Goal: Information Seeking & Learning: Learn about a topic

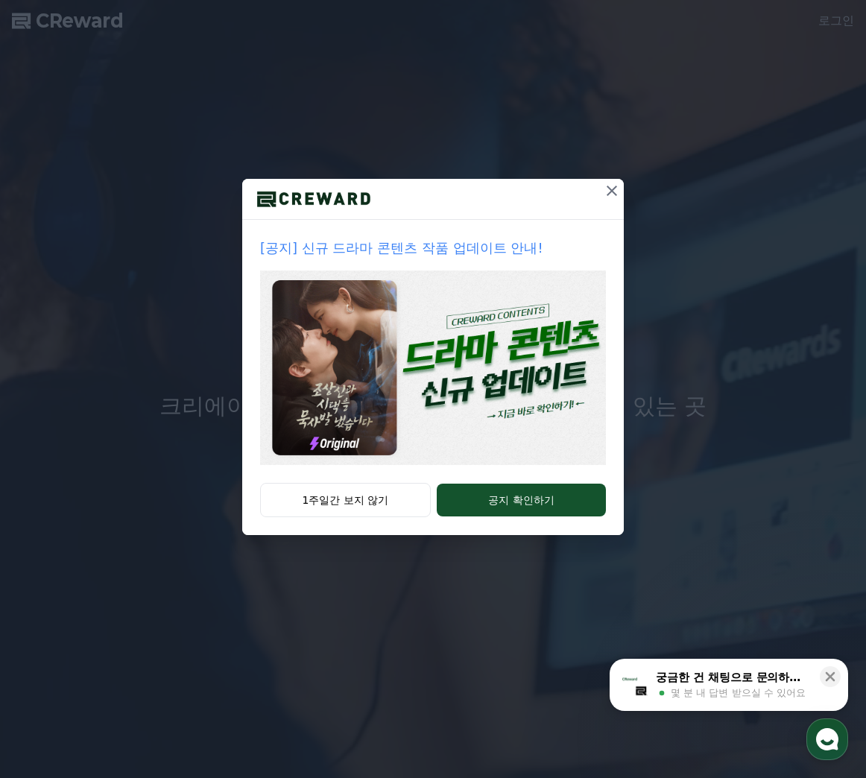
click at [609, 193] on icon at bounding box center [611, 191] width 10 height 10
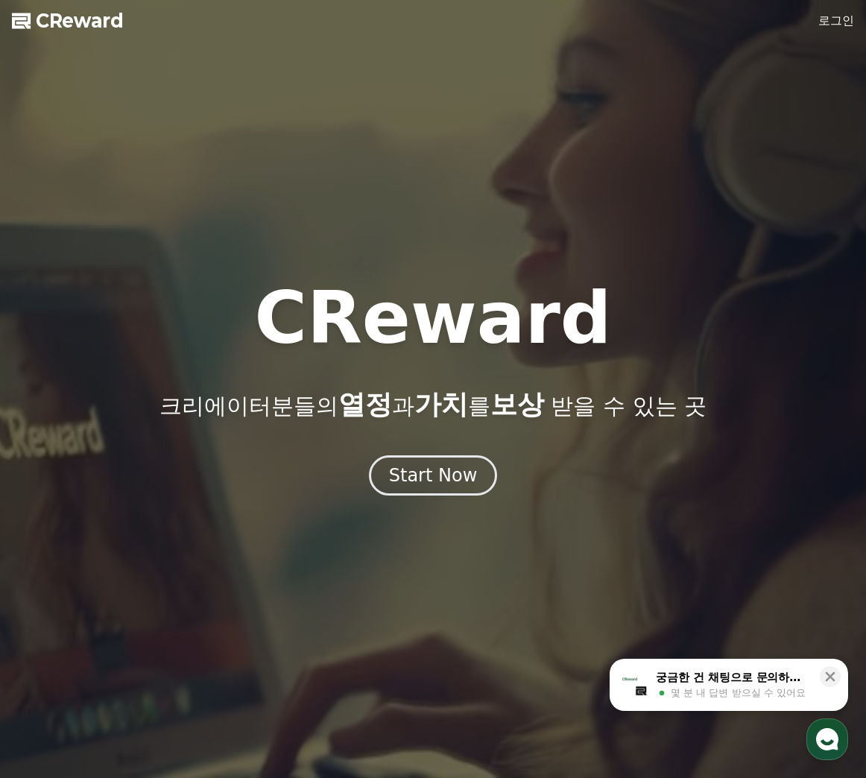
click at [828, 18] on link "로그인" at bounding box center [836, 21] width 36 height 18
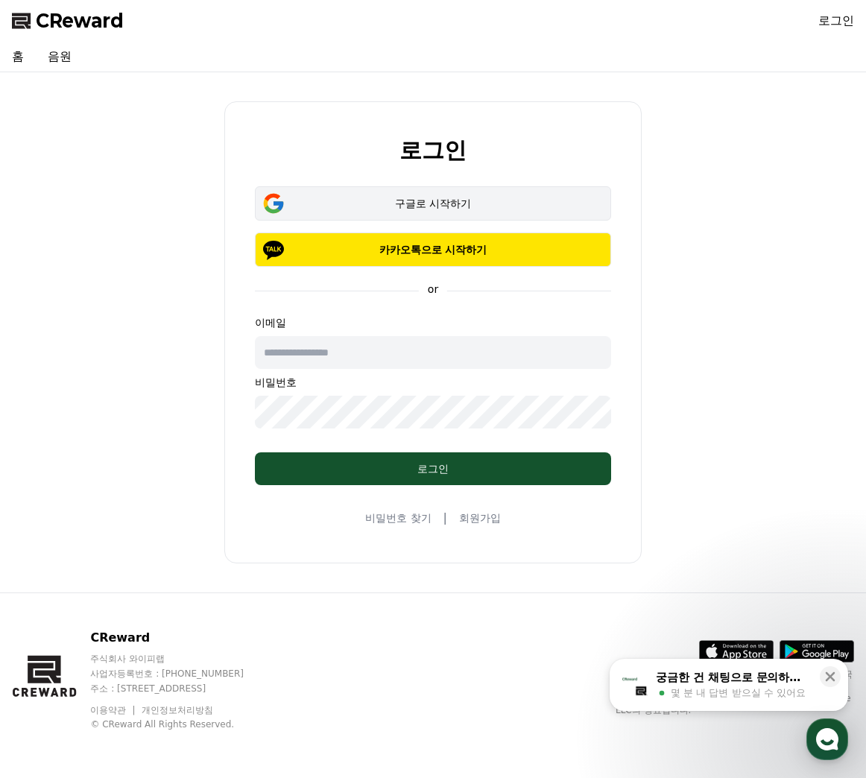
click at [429, 200] on div "구글로 시작하기" at bounding box center [432, 203] width 313 height 15
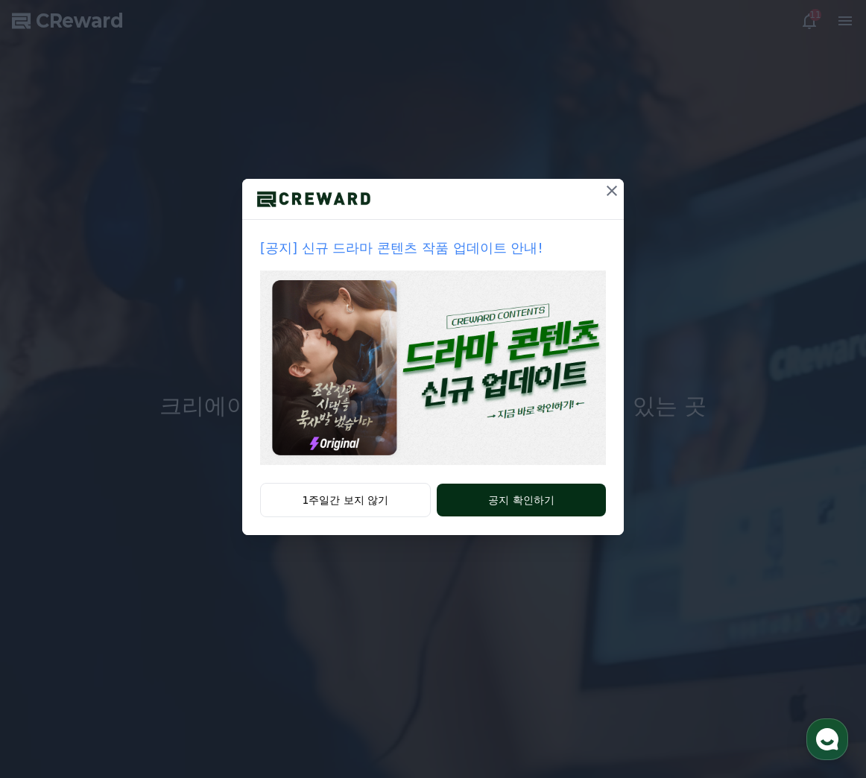
click at [513, 501] on button "공지 확인하기" at bounding box center [521, 499] width 169 height 33
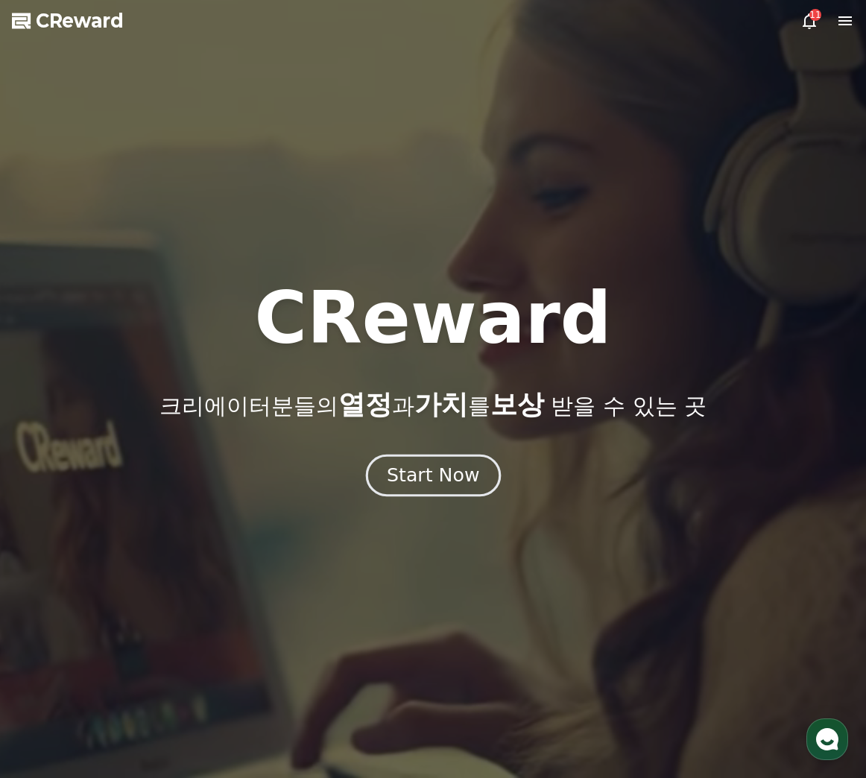
click at [435, 472] on div "Start Now" at bounding box center [433, 475] width 92 height 25
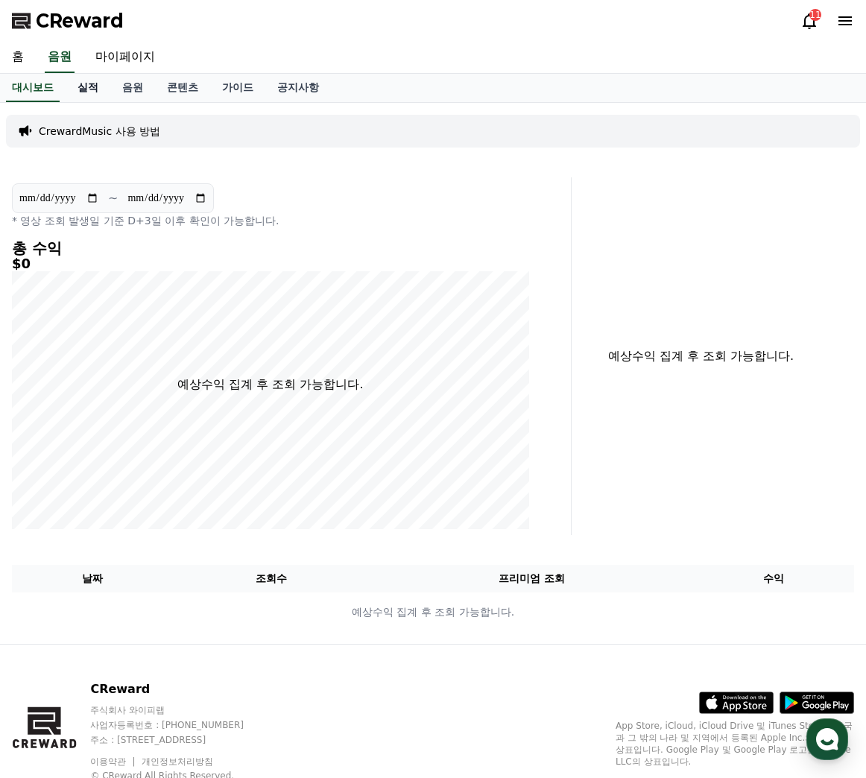
click at [97, 95] on link "실적" at bounding box center [88, 88] width 45 height 28
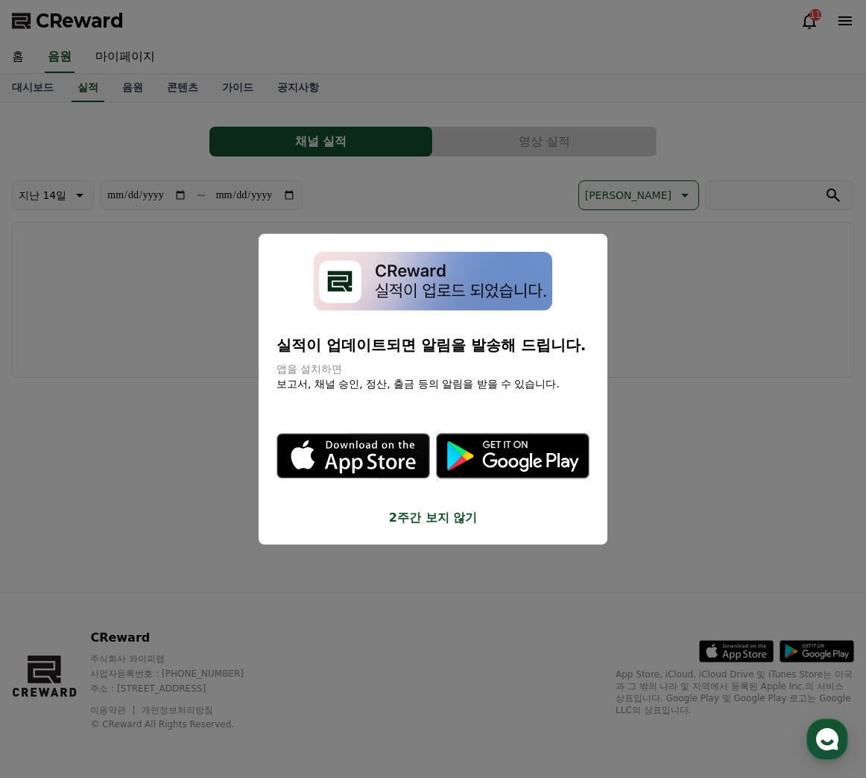
click at [148, 85] on button "close modal" at bounding box center [433, 389] width 866 height 778
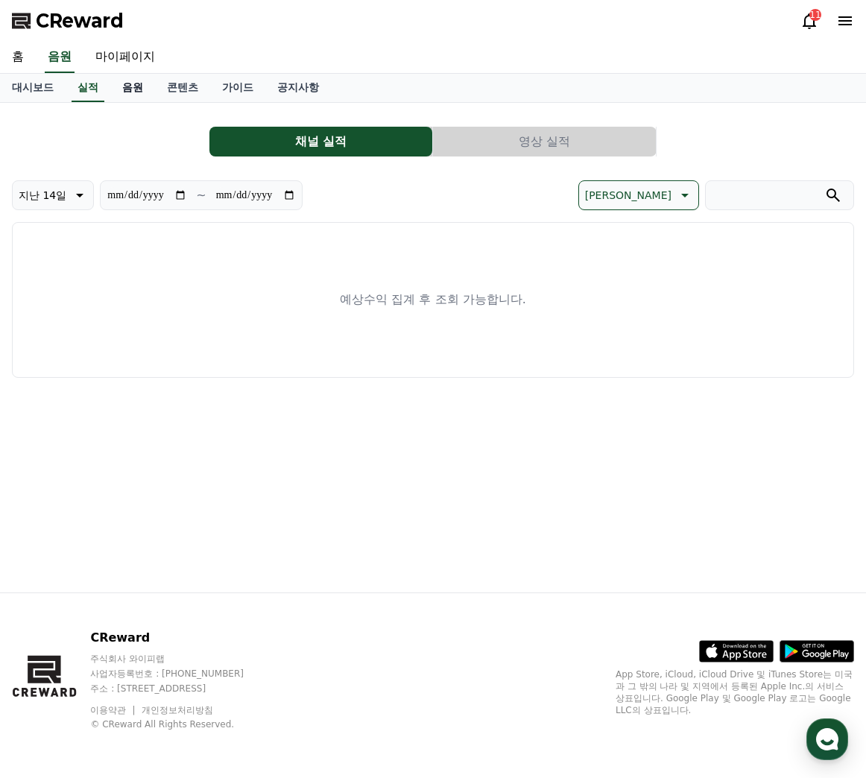
click at [137, 94] on link "음원" at bounding box center [132, 88] width 45 height 28
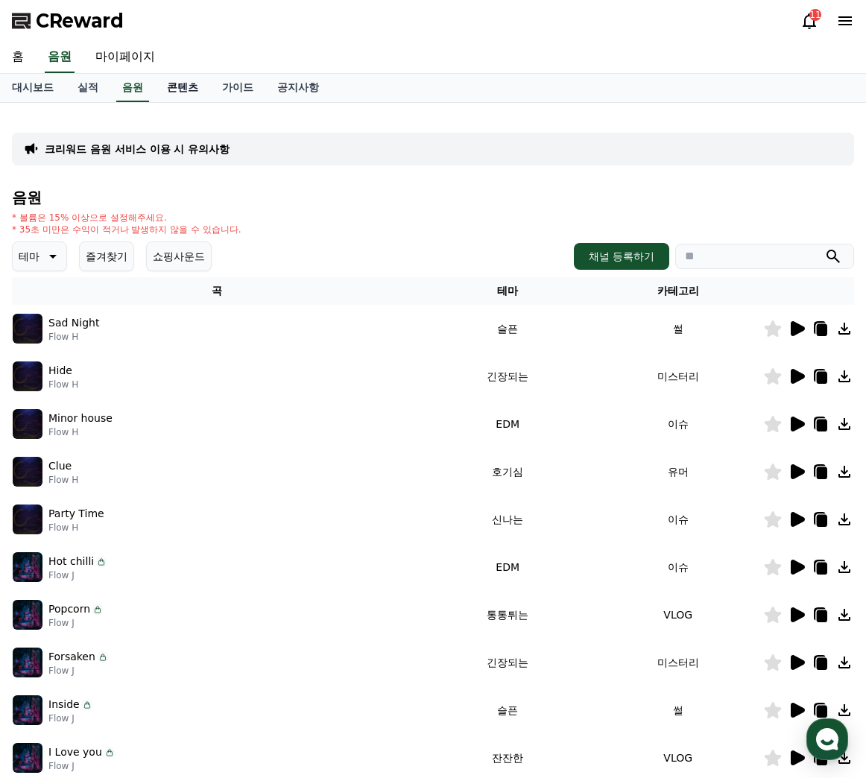
click at [178, 89] on link "콘텐츠" at bounding box center [182, 88] width 55 height 28
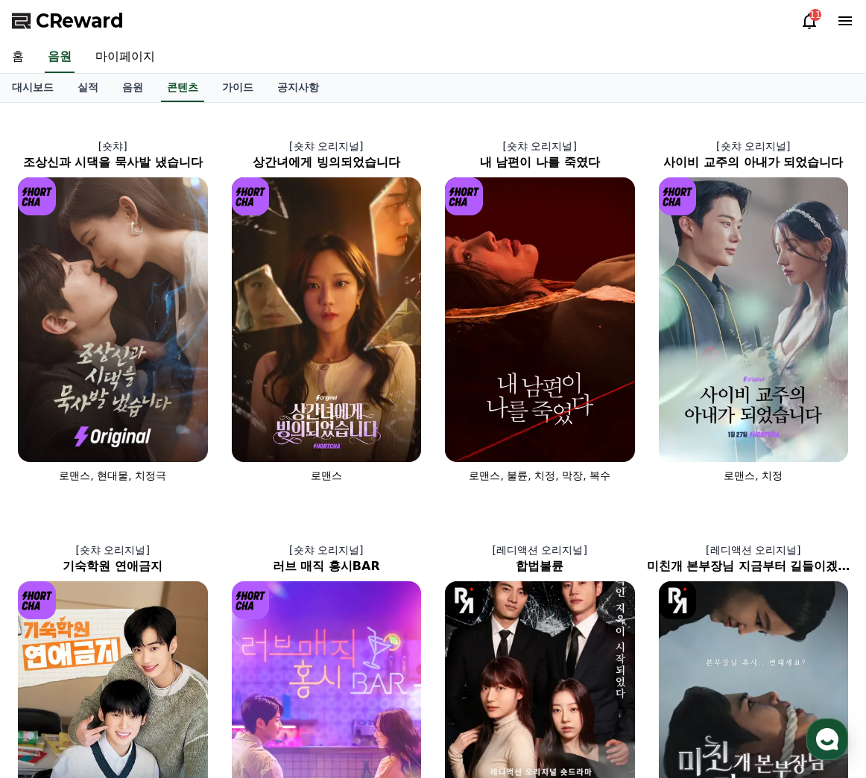
click at [804, 24] on icon at bounding box center [808, 21] width 13 height 16
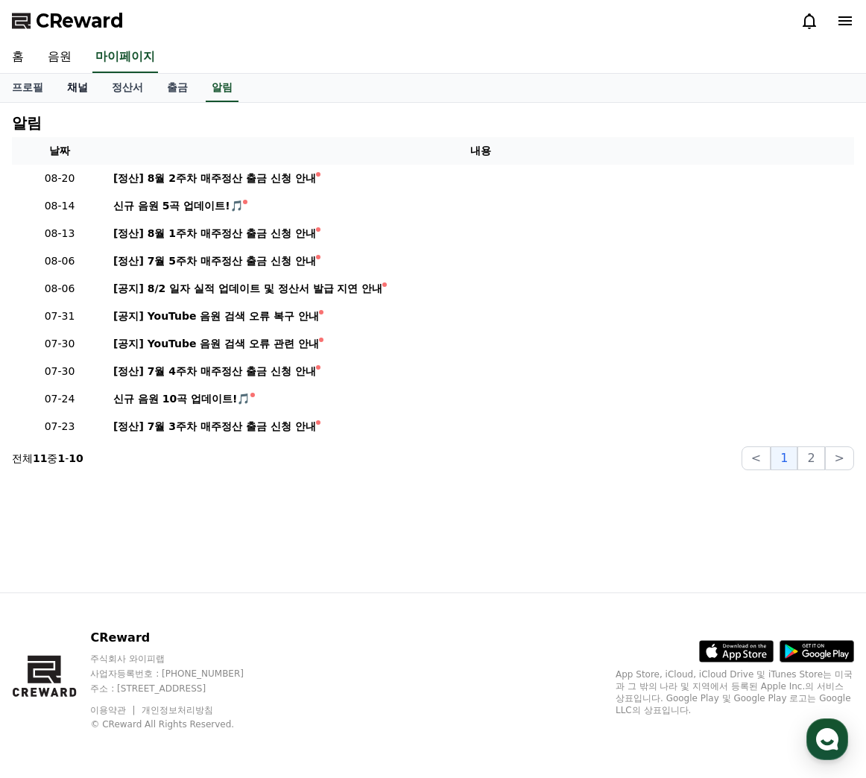
click at [90, 91] on link "채널" at bounding box center [77, 88] width 45 height 28
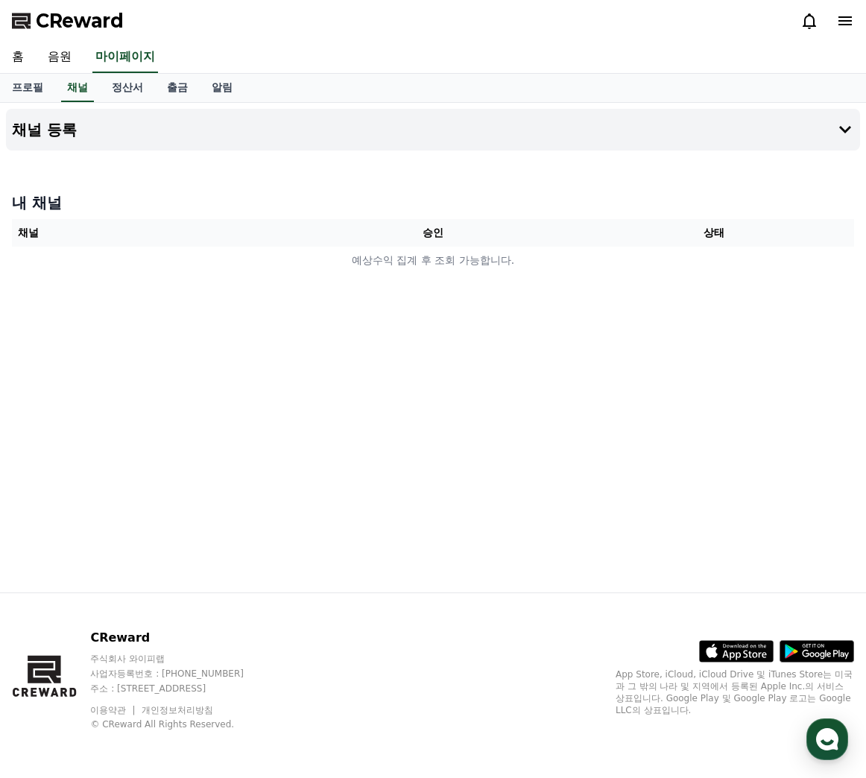
click at [50, 229] on th "채널" at bounding box center [152, 233] width 281 height 28
click at [29, 124] on h4 "채널 등록" at bounding box center [44, 129] width 65 height 16
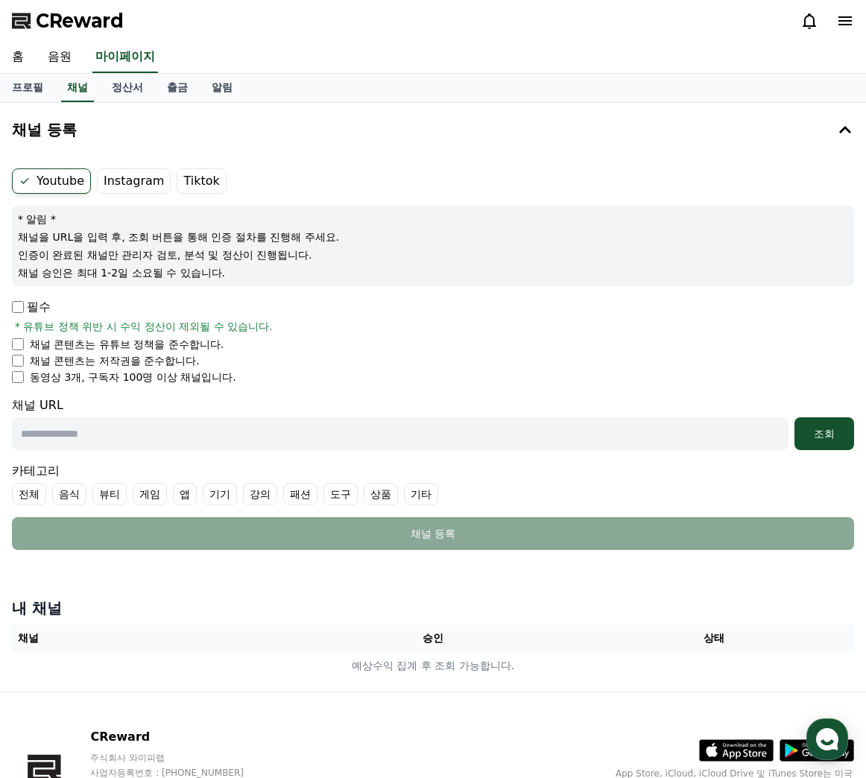
drag, startPoint x: 93, startPoint y: 375, endPoint x: 260, endPoint y: 406, distance: 169.8
click at [260, 406] on form "Youtube Instagram Tiktok * 알림 * 채널을 URL을 입력 후, 조회 버튼을 통해 인증 절차를 진행해 주세요. 인증이 완료…" at bounding box center [433, 358] width 842 height 381
click at [260, 406] on div "채널 URL 조회" at bounding box center [433, 423] width 842 height 54
click at [25, 310] on p "필수" at bounding box center [31, 307] width 39 height 18
click at [49, 63] on link "음원" at bounding box center [60, 57] width 48 height 31
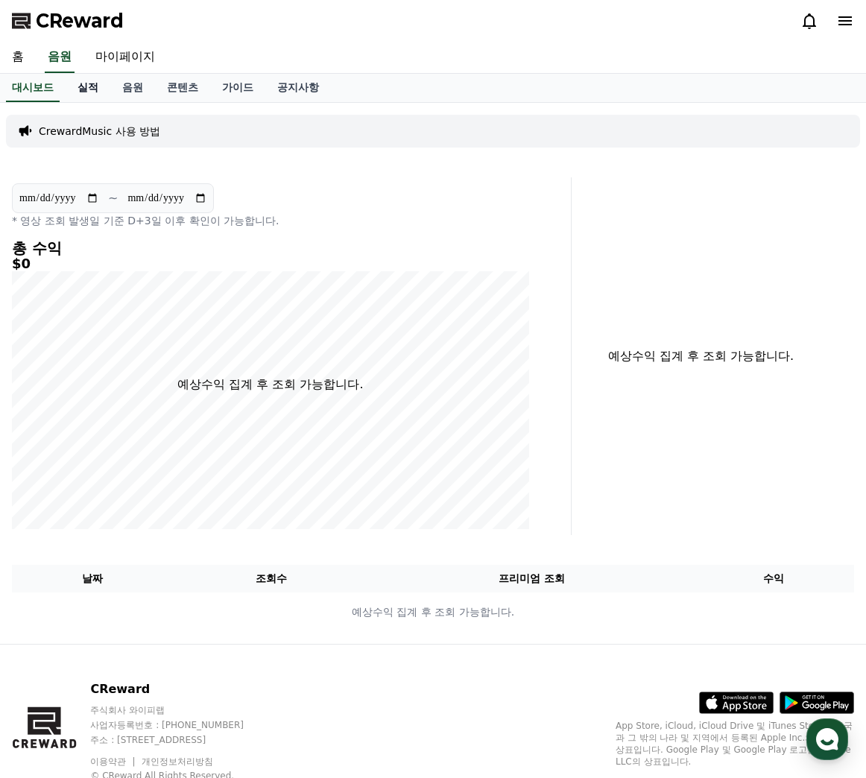
click at [99, 87] on link "실적" at bounding box center [88, 88] width 45 height 28
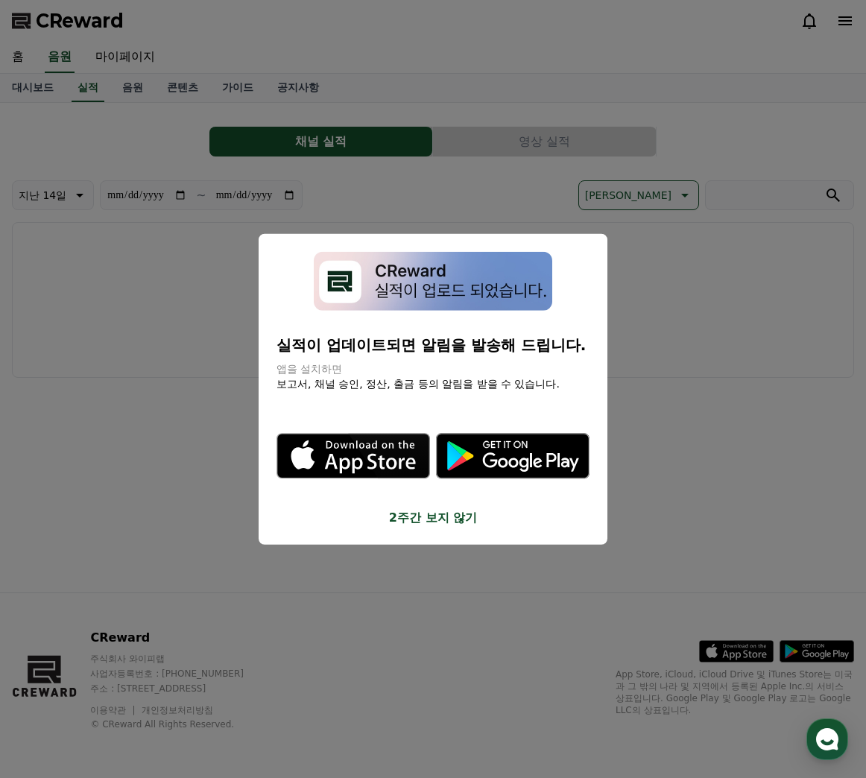
click at [181, 87] on button "close modal" at bounding box center [433, 389] width 866 height 778
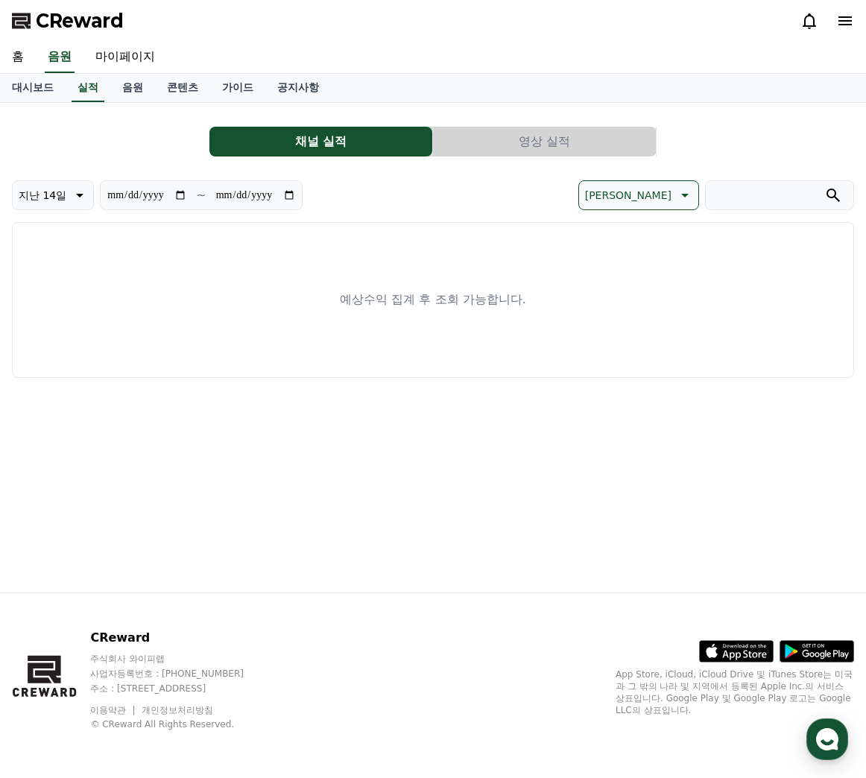
click at [181, 87] on link "콘텐츠" at bounding box center [182, 88] width 55 height 28
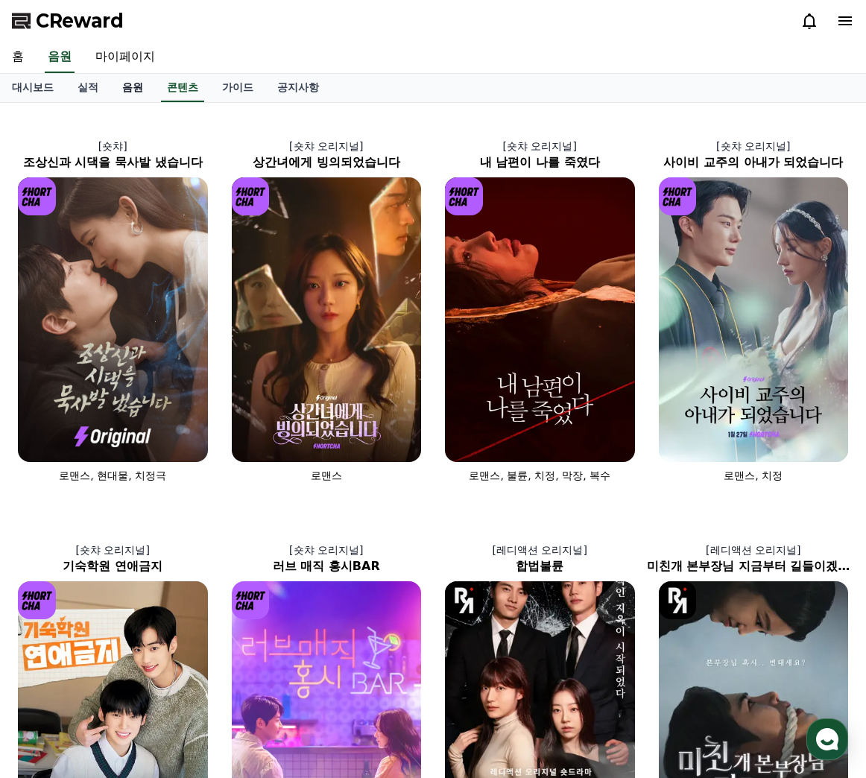
click at [136, 89] on link "음원" at bounding box center [132, 88] width 45 height 28
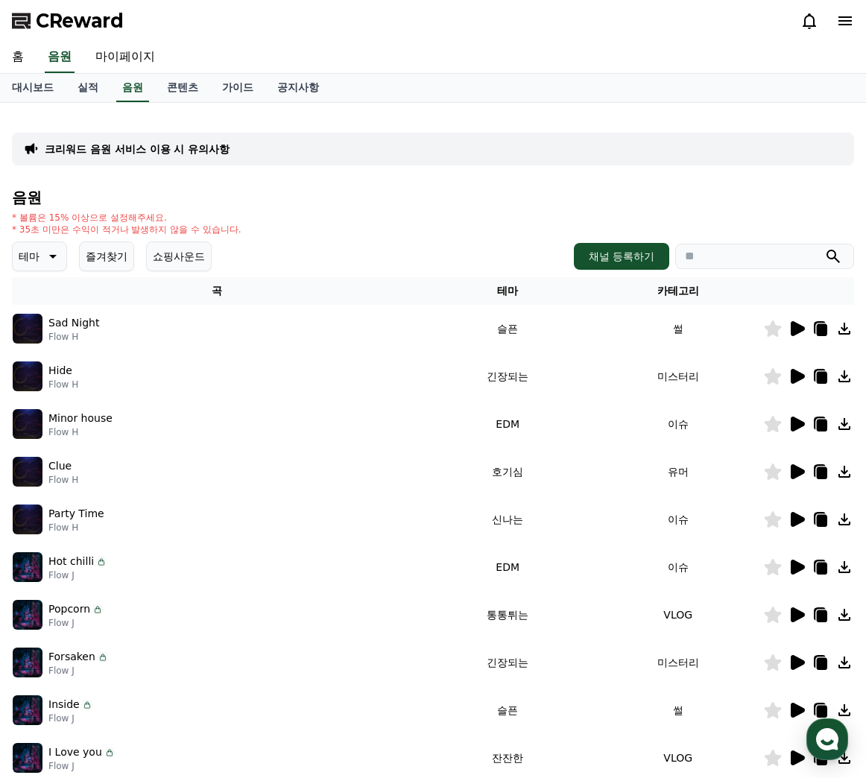
click at [481, 260] on div "테마 즐겨찾기 쇼핑사운드 채널 등록하기" at bounding box center [433, 256] width 842 height 30
click at [802, 327] on icon at bounding box center [797, 328] width 14 height 15
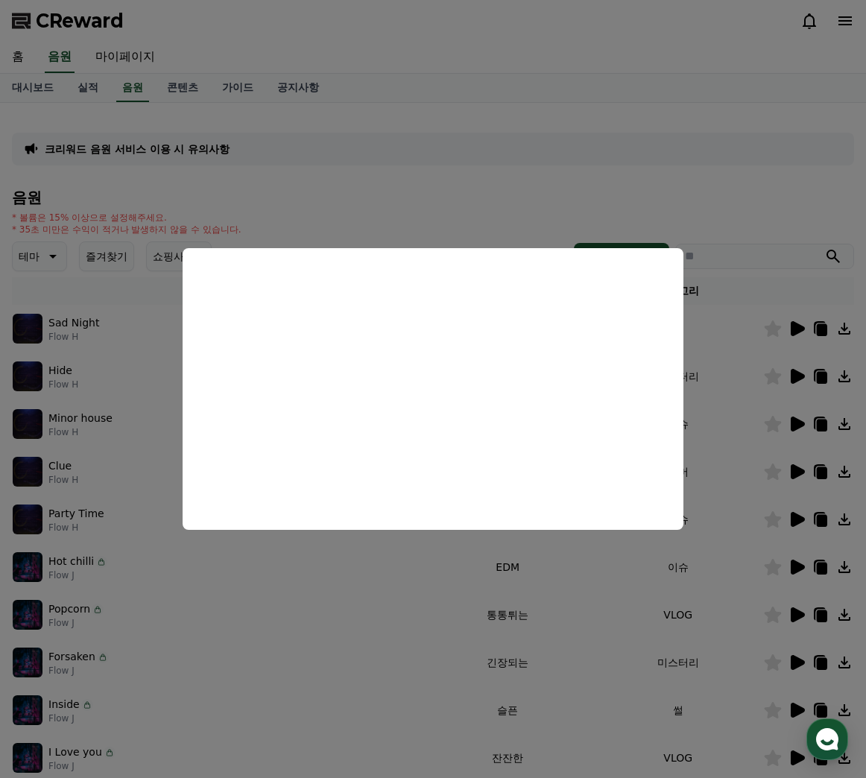
click at [426, 175] on button "close modal" at bounding box center [433, 389] width 866 height 778
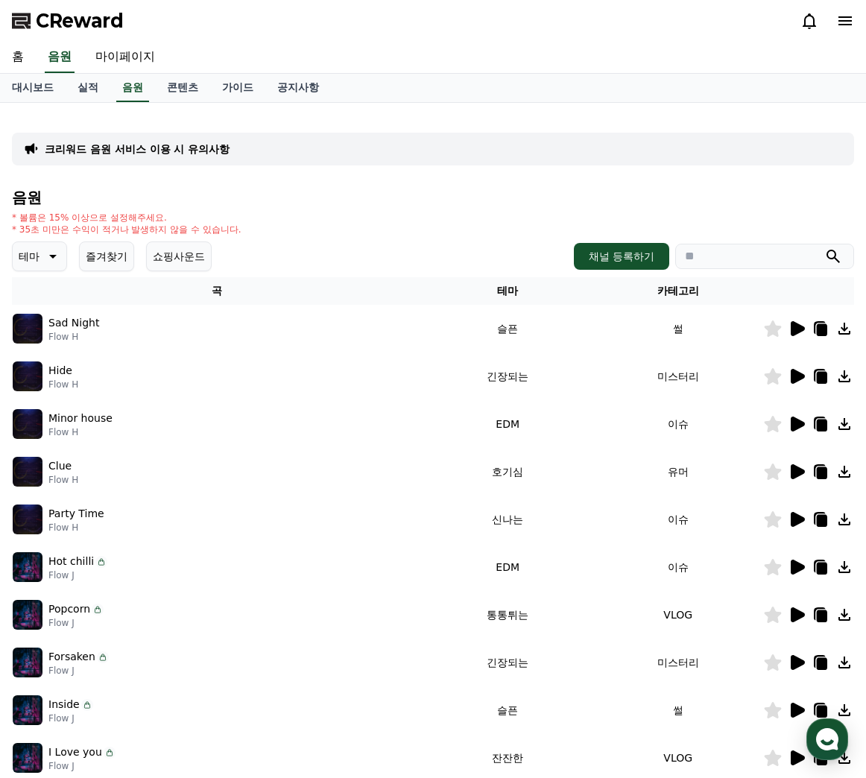
click at [795, 374] on icon at bounding box center [797, 376] width 14 height 15
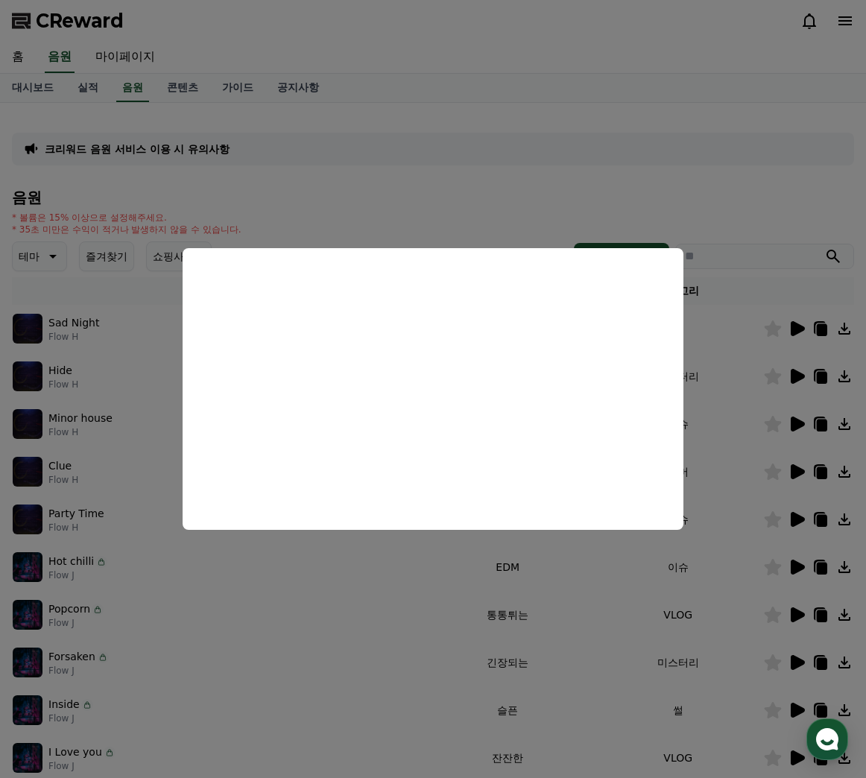
click at [446, 139] on button "close modal" at bounding box center [433, 389] width 866 height 778
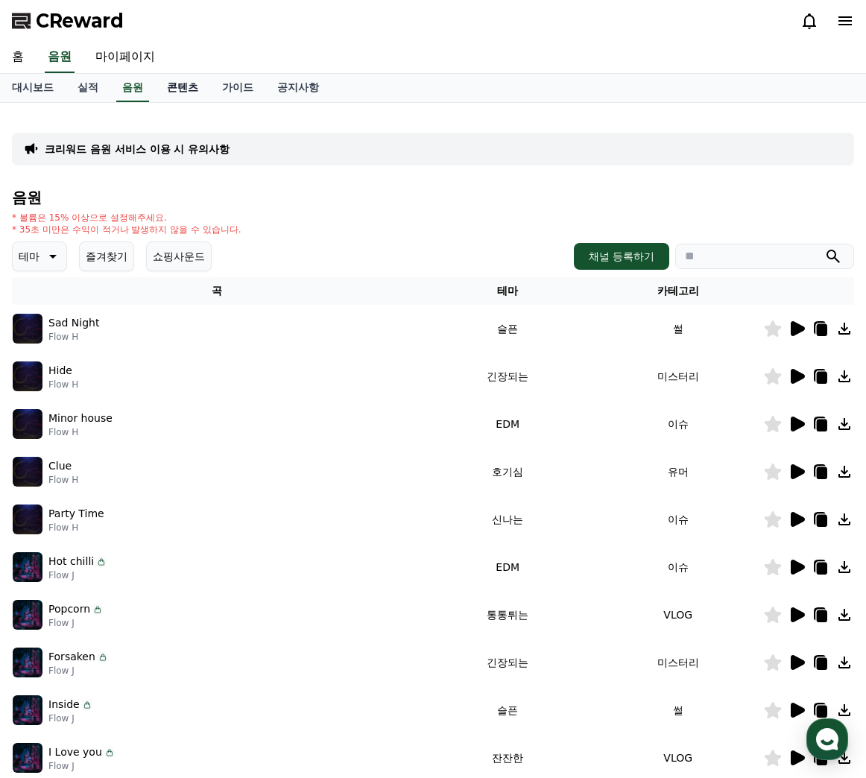
click at [176, 86] on link "콘텐츠" at bounding box center [182, 88] width 55 height 28
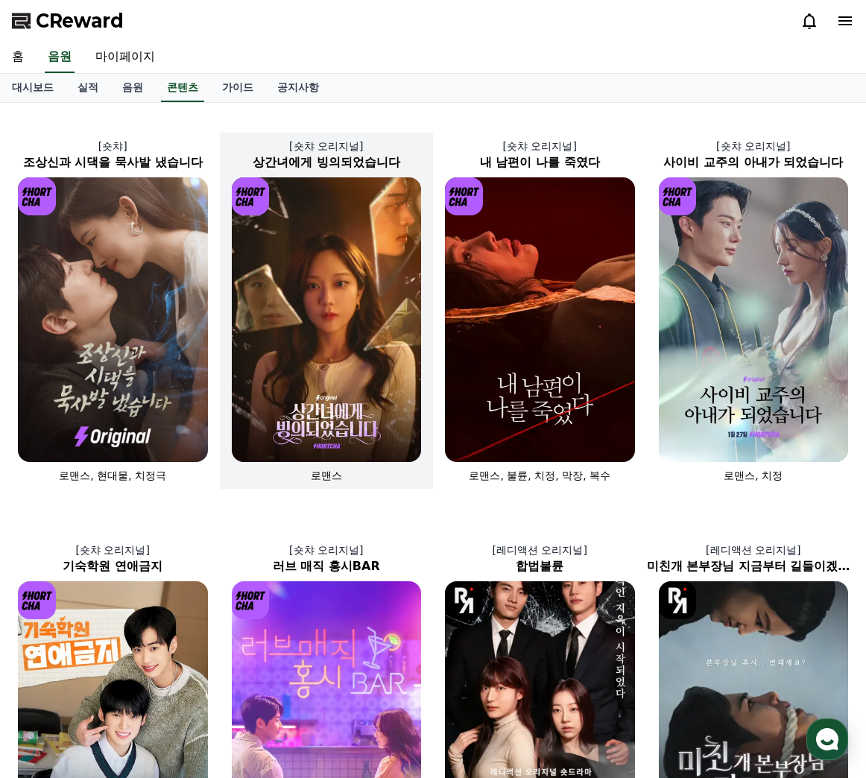
click at [378, 318] on img at bounding box center [327, 319] width 190 height 285
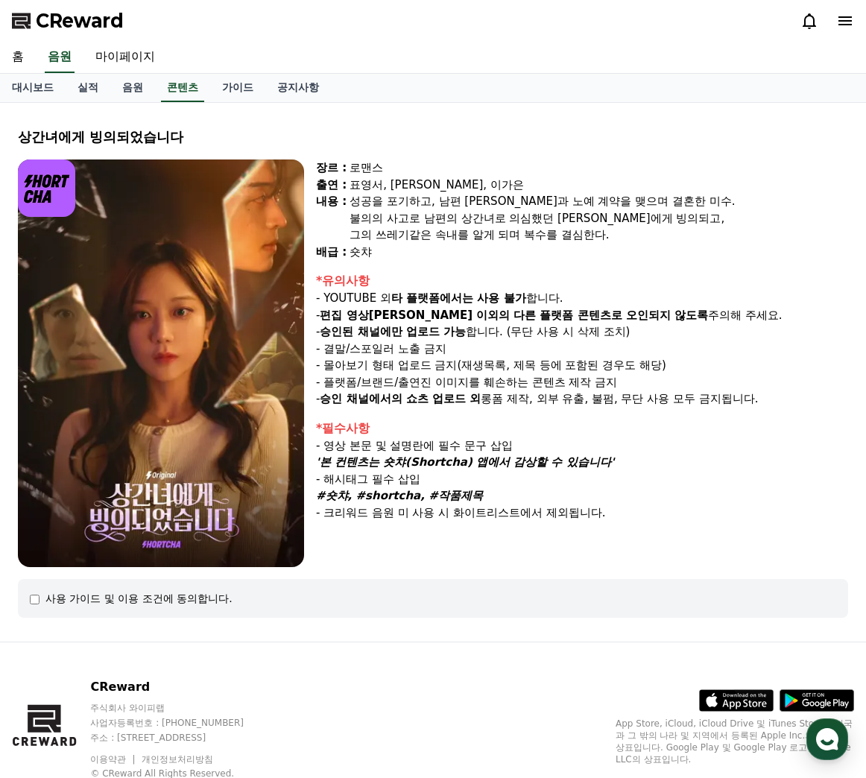
drag, startPoint x: 371, startPoint y: 185, endPoint x: 612, endPoint y: 278, distance: 258.0
click at [612, 278] on div "장르 : 로맨스 출연 : 표영서, [PERSON_NAME], [PERSON_NAME]은 [PERSON_NAME] : 성공을 포기하고, 남편 […" at bounding box center [582, 363] width 532 height 408
click at [612, 278] on div "*유의사항" at bounding box center [582, 281] width 532 height 18
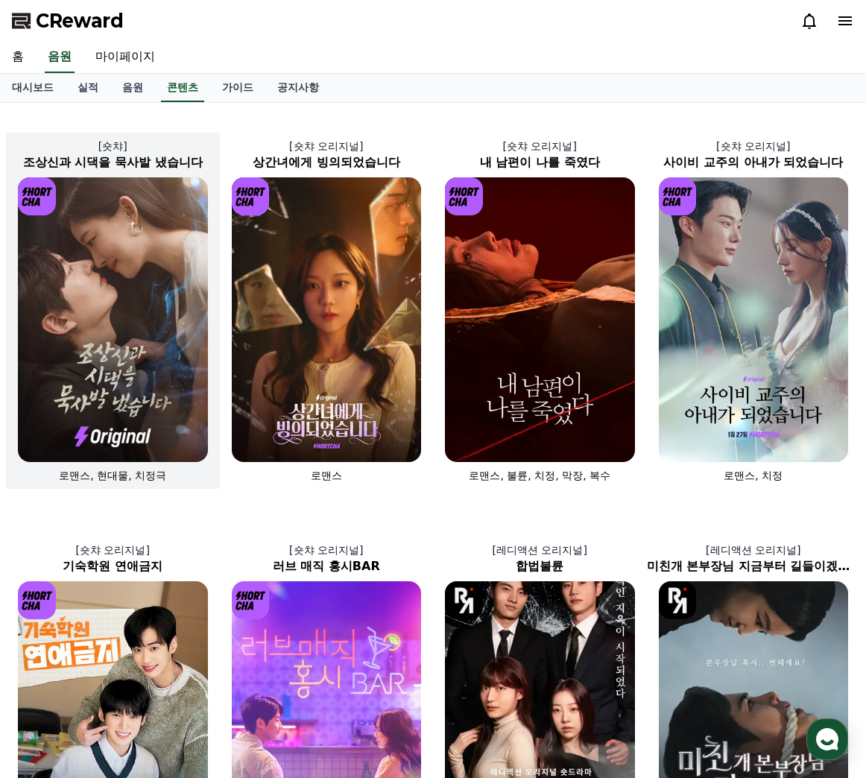
click at [160, 406] on img at bounding box center [113, 319] width 190 height 285
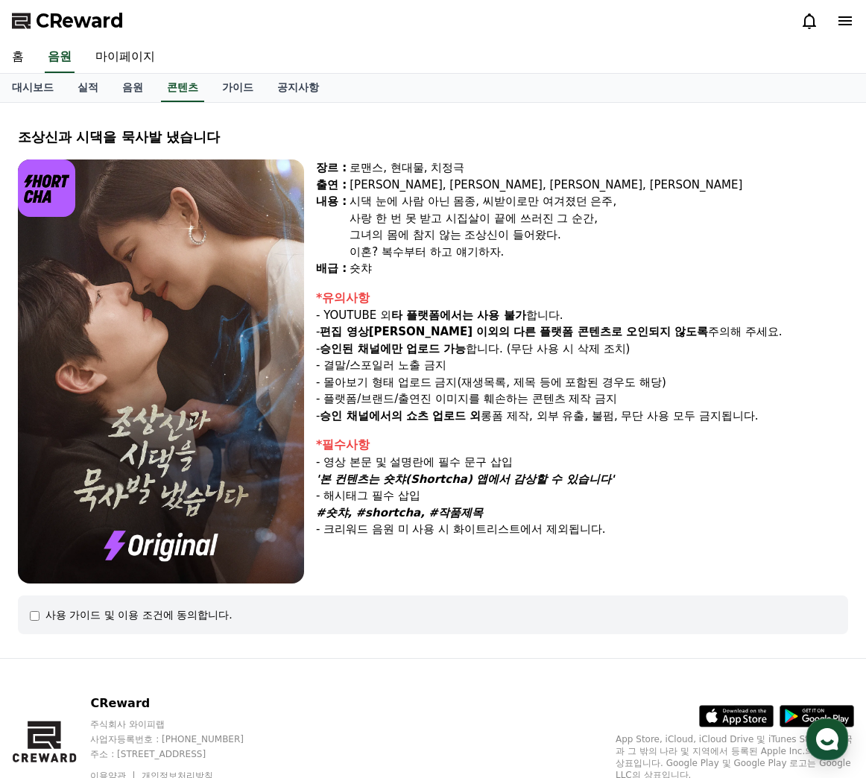
click at [165, 297] on img at bounding box center [161, 371] width 286 height 424
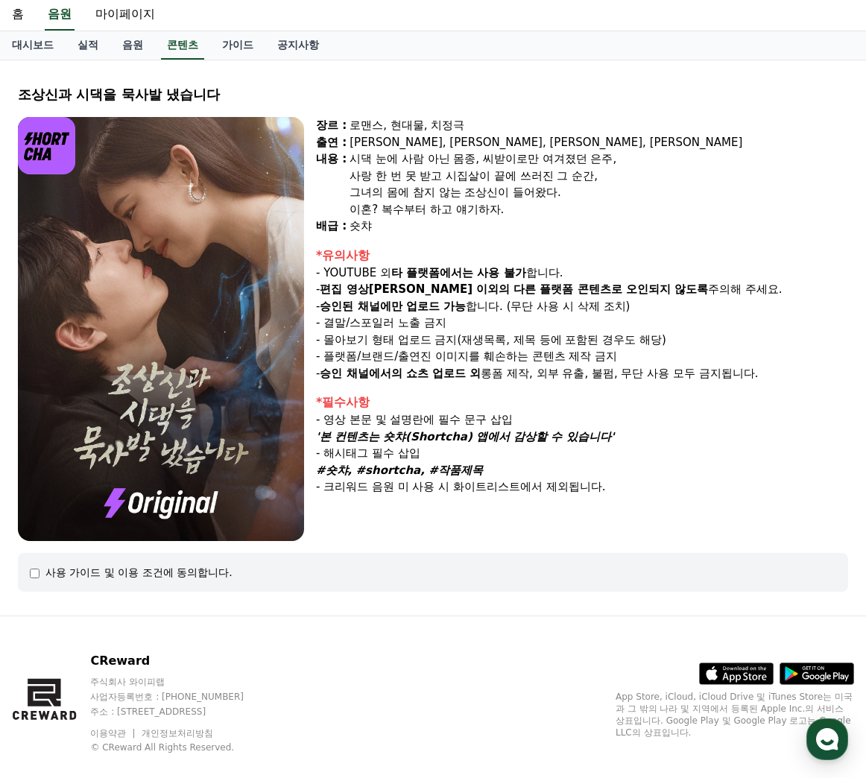
scroll to position [66, 0]
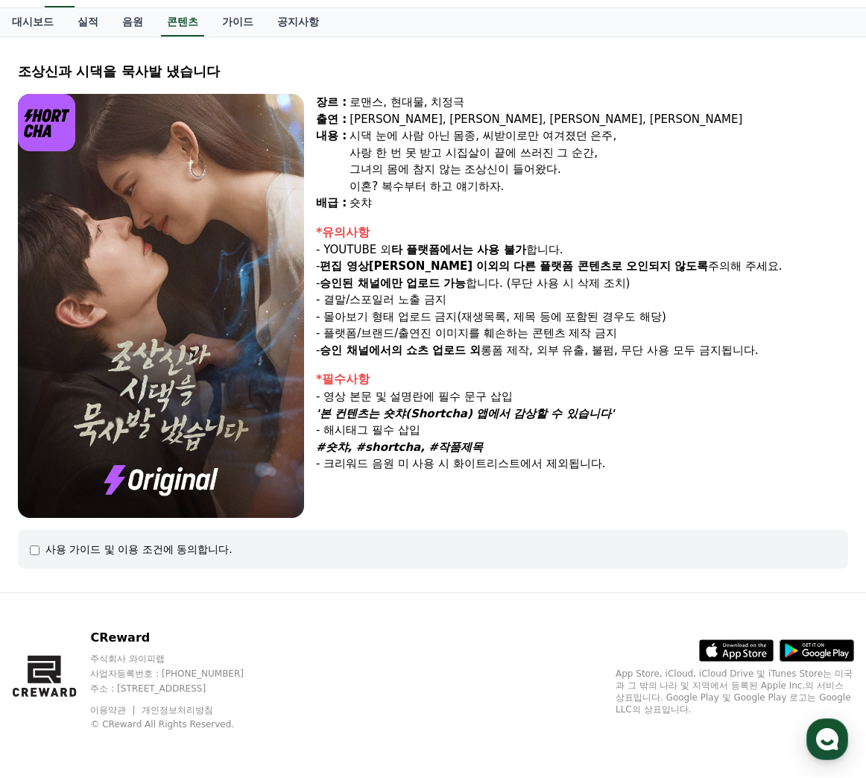
click at [41, 549] on div "사용 가이드 및 이용 조건에 동의합니다." at bounding box center [433, 549] width 806 height 15
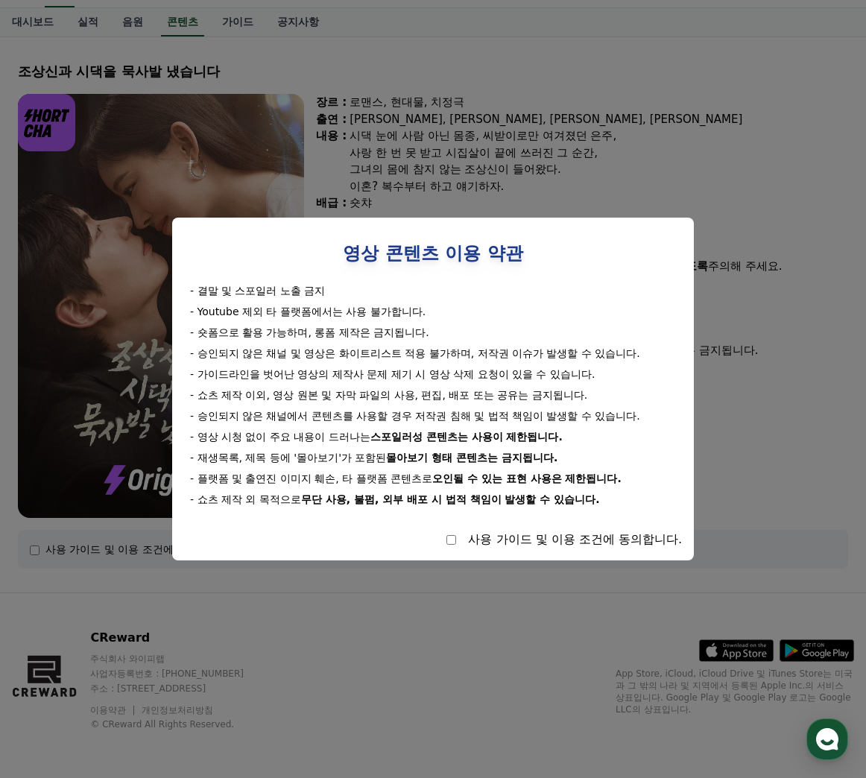
select select
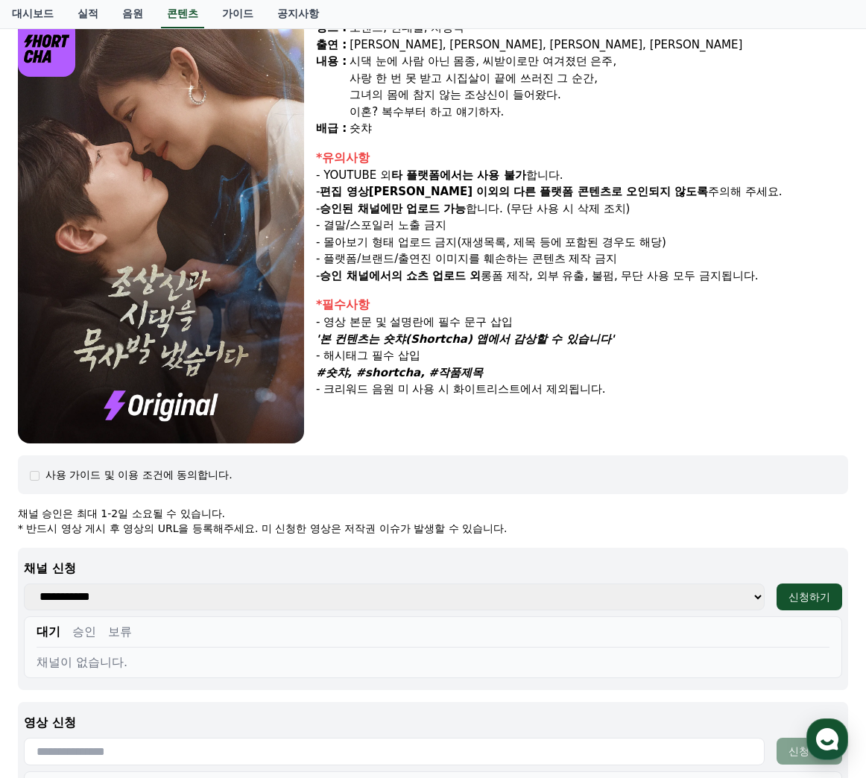
scroll to position [0, 0]
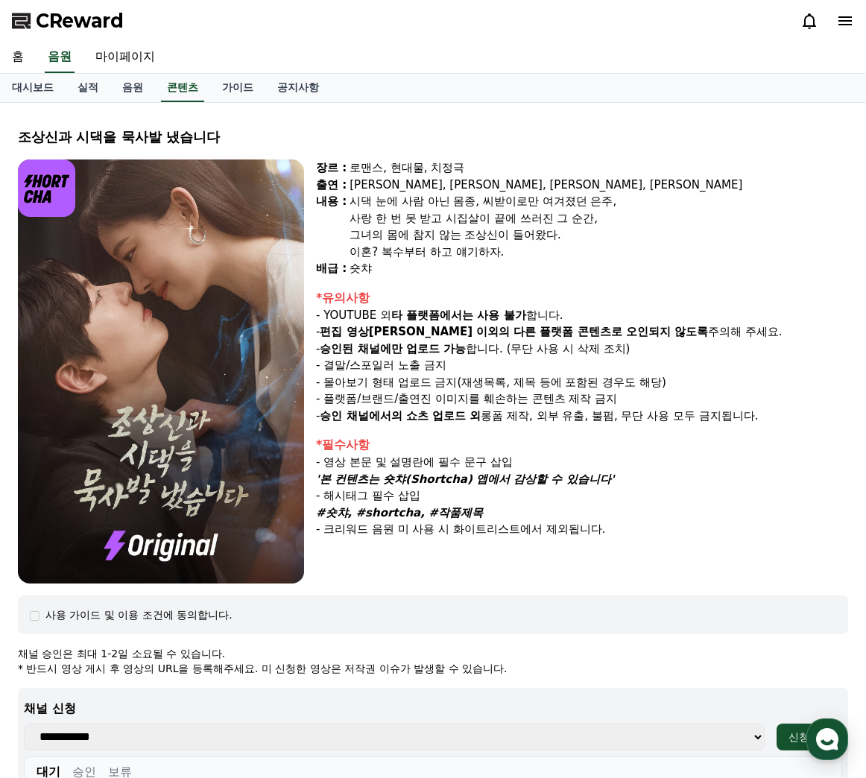
click at [51, 1] on div "CReward" at bounding box center [433, 21] width 866 height 42
click at [58, 19] on span "CReward" at bounding box center [80, 21] width 88 height 24
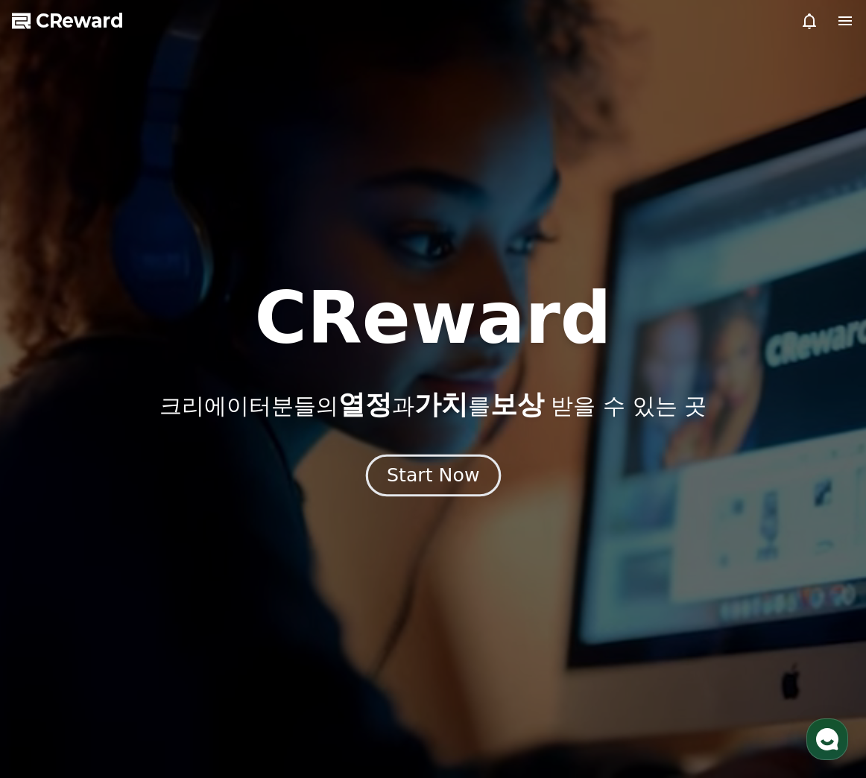
click at [431, 484] on div "Start Now" at bounding box center [433, 475] width 92 height 25
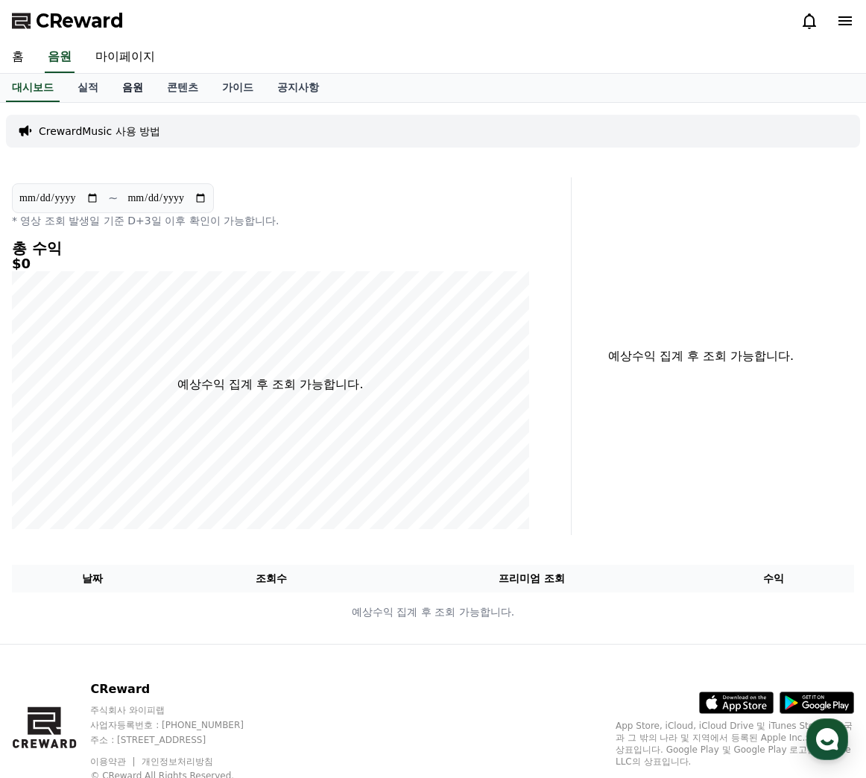
click at [136, 82] on link "음원" at bounding box center [132, 88] width 45 height 28
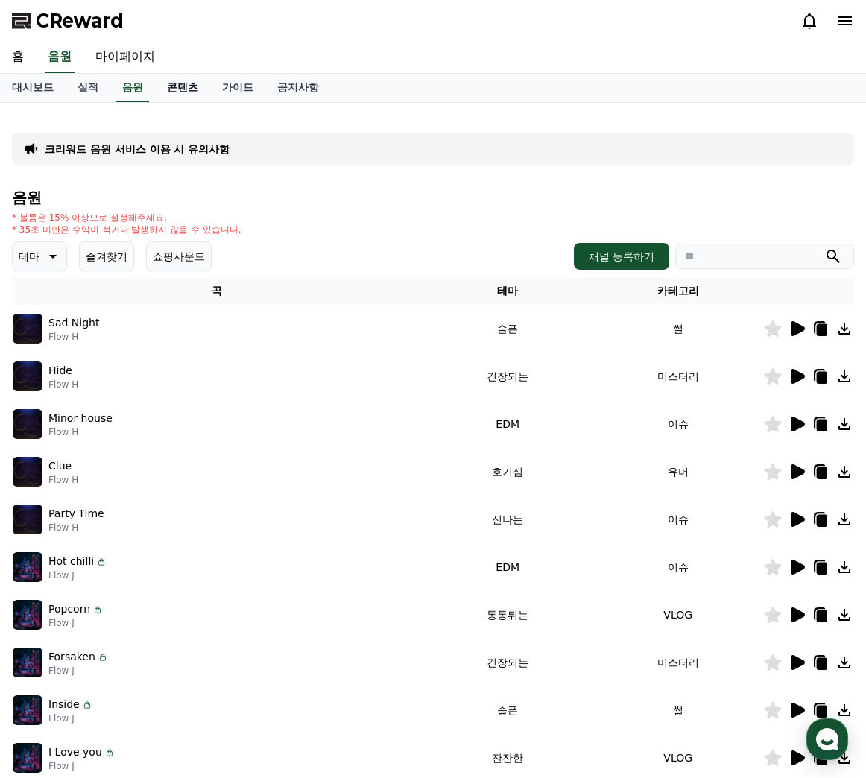
click at [183, 86] on link "콘텐츠" at bounding box center [182, 88] width 55 height 28
